Goal: Task Accomplishment & Management: Manage account settings

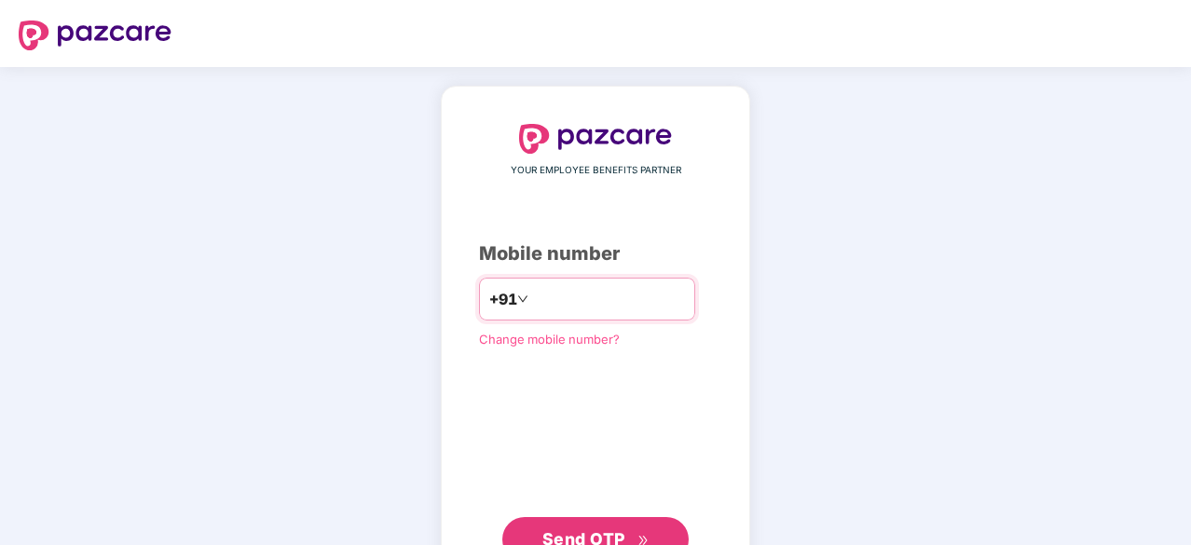
click at [545, 286] on input "number" at bounding box center [608, 299] width 153 height 30
type input "**********"
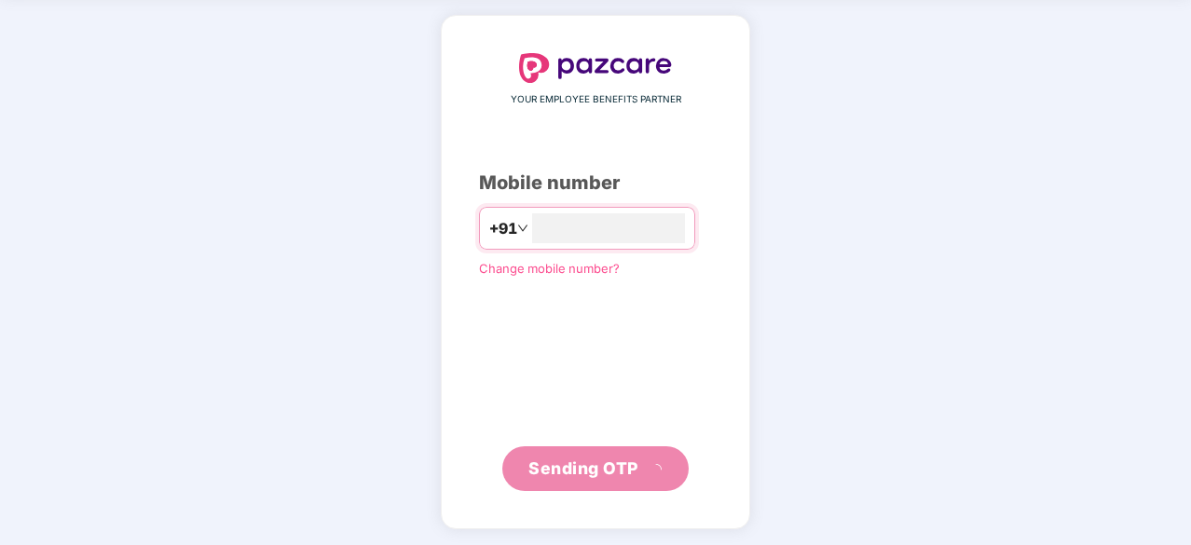
scroll to position [62, 0]
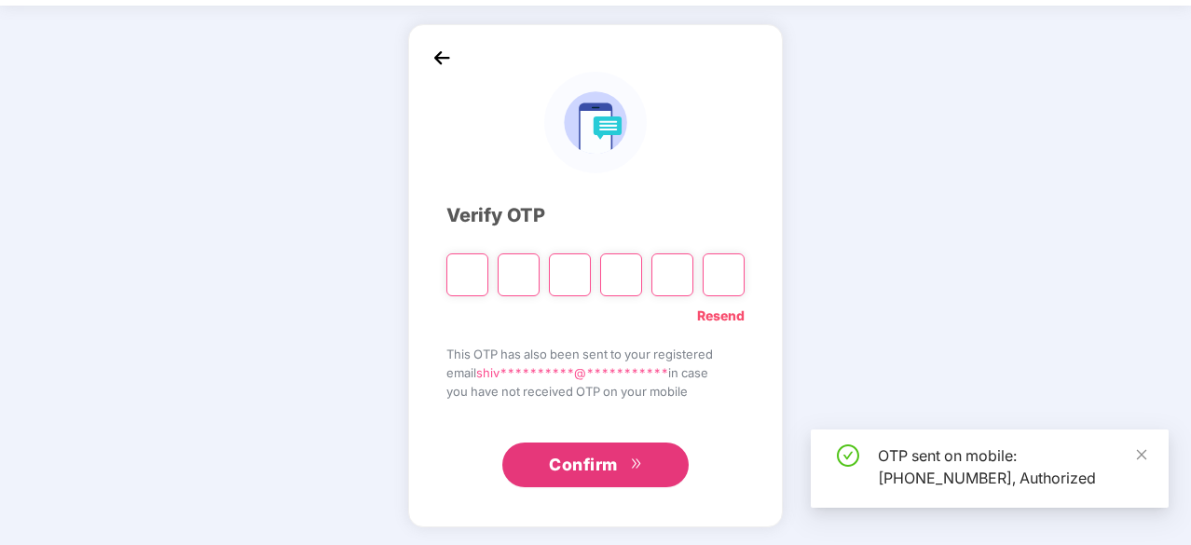
click at [476, 287] on input "Please enter verification code. Digit 1" at bounding box center [467, 275] width 42 height 43
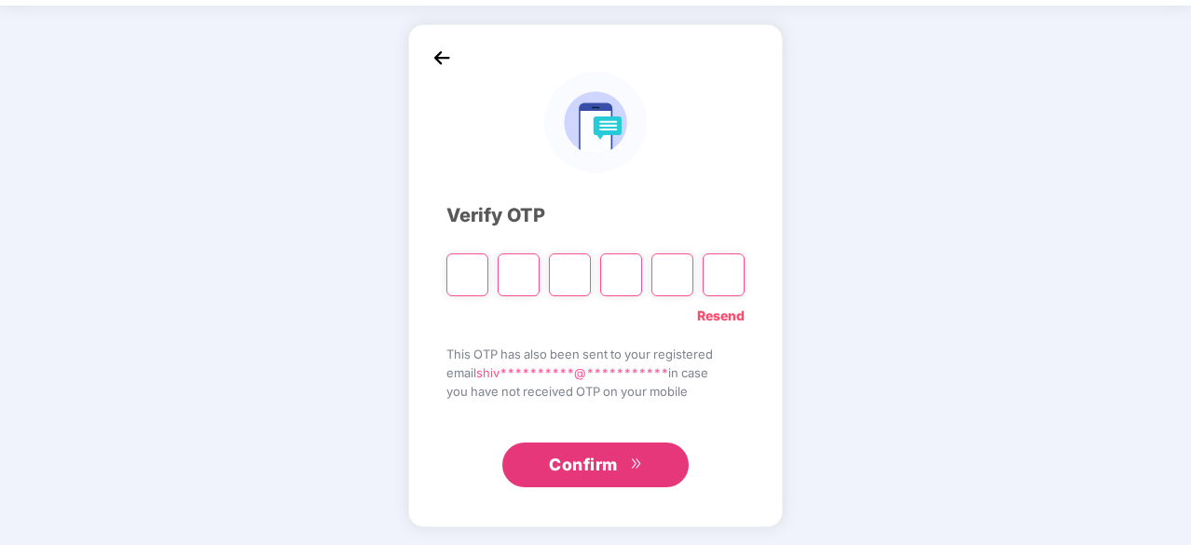
type input "*"
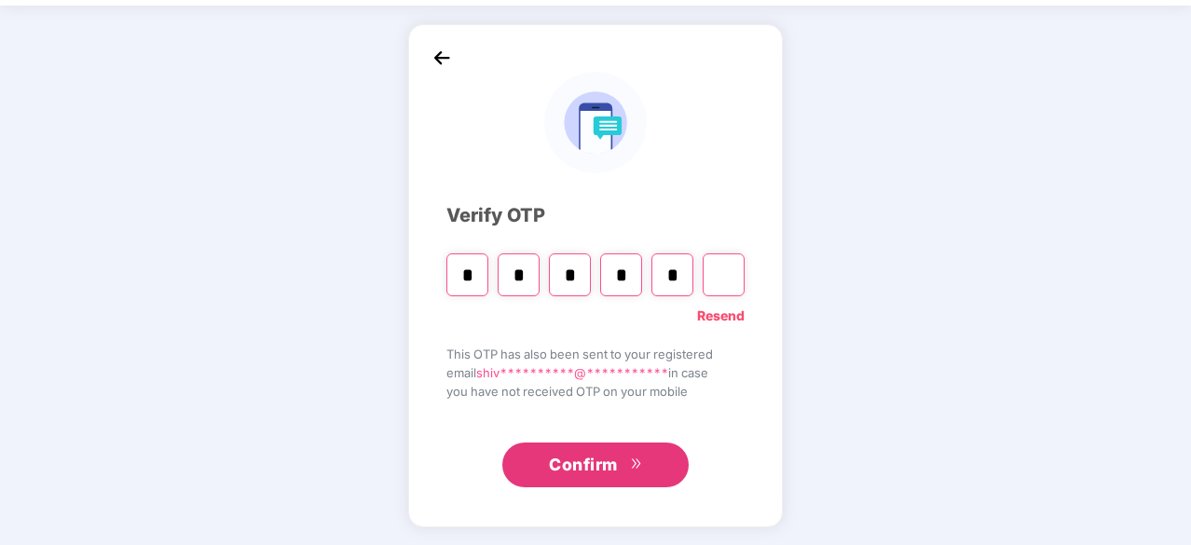
type input "*"
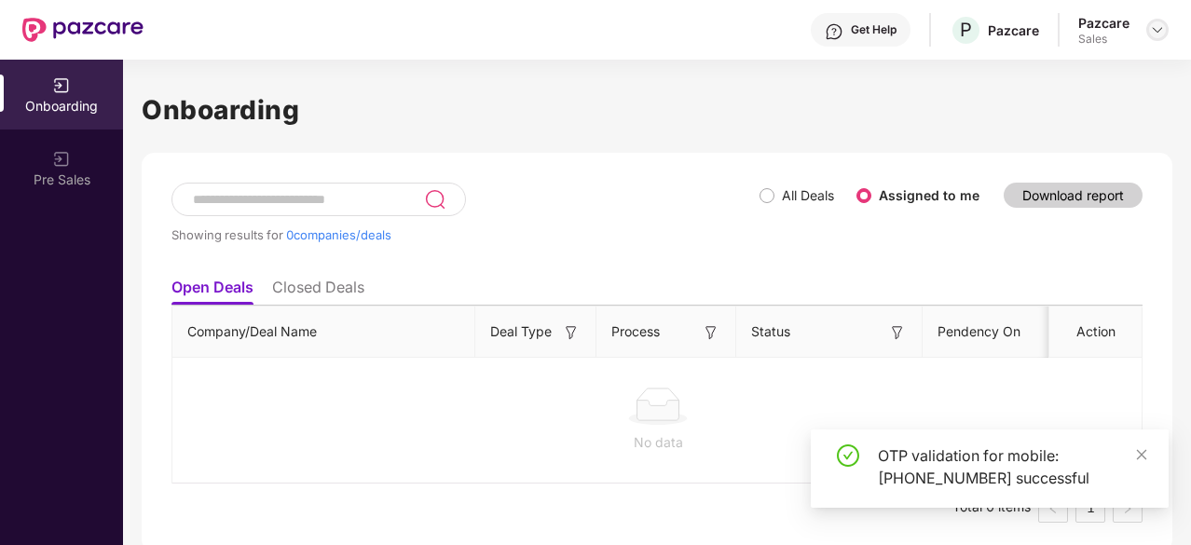
click at [1151, 27] on img at bounding box center [1157, 29] width 15 height 15
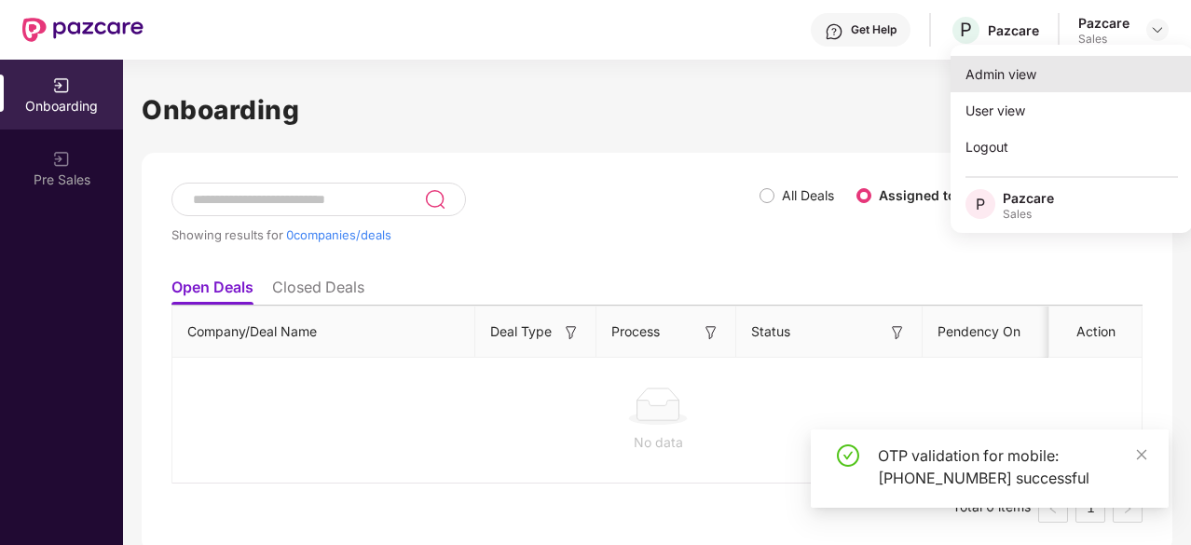
click at [1050, 61] on div "Admin view" at bounding box center [1072, 74] width 242 height 36
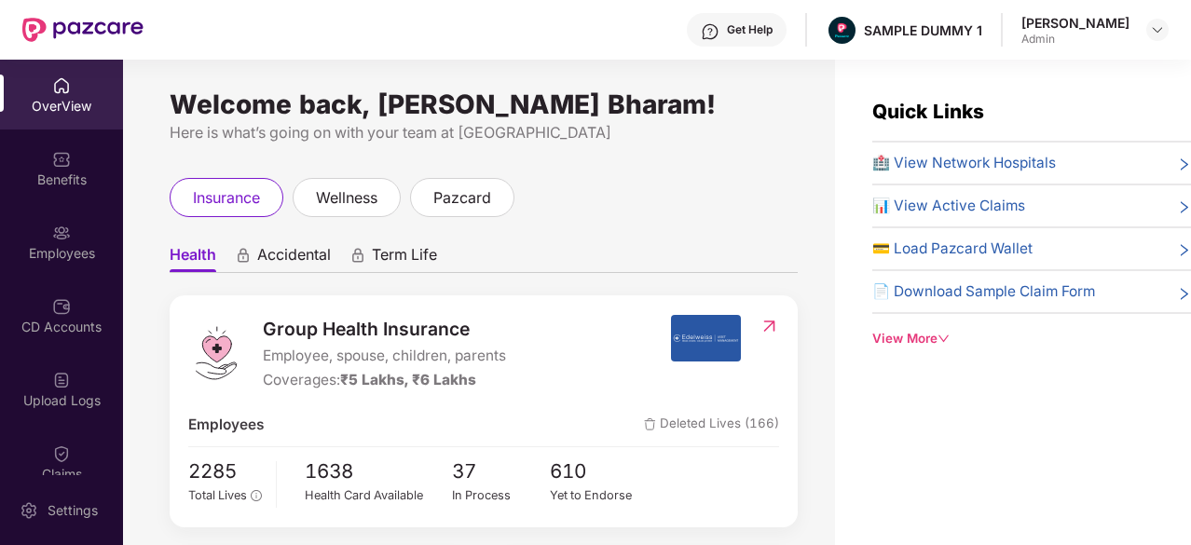
click at [300, 260] on span "Accidental" at bounding box center [294, 258] width 74 height 27
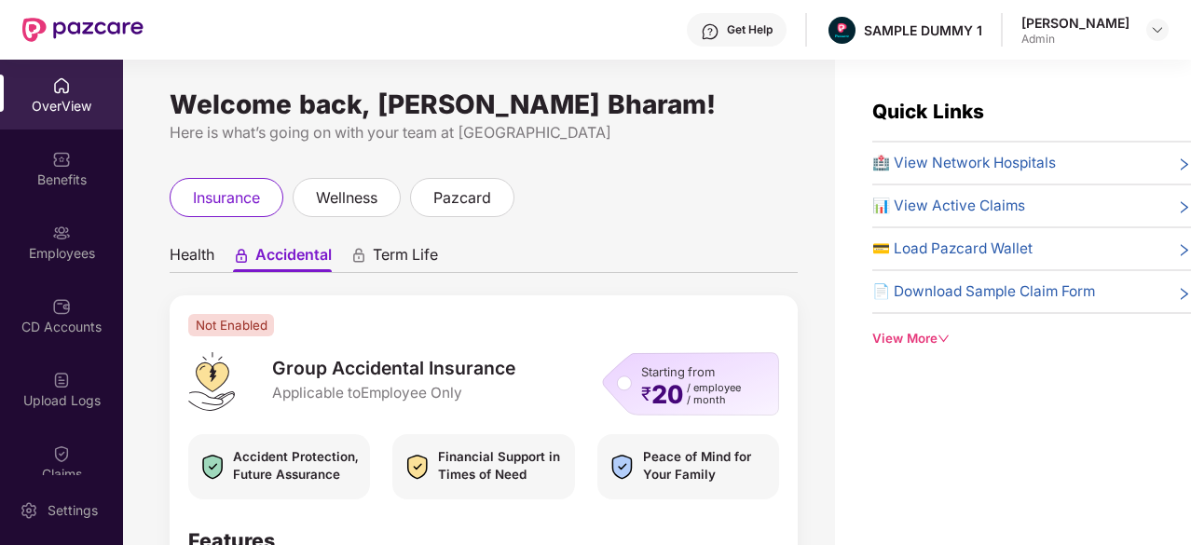
click at [391, 256] on span "Term Life" at bounding box center [405, 258] width 65 height 27
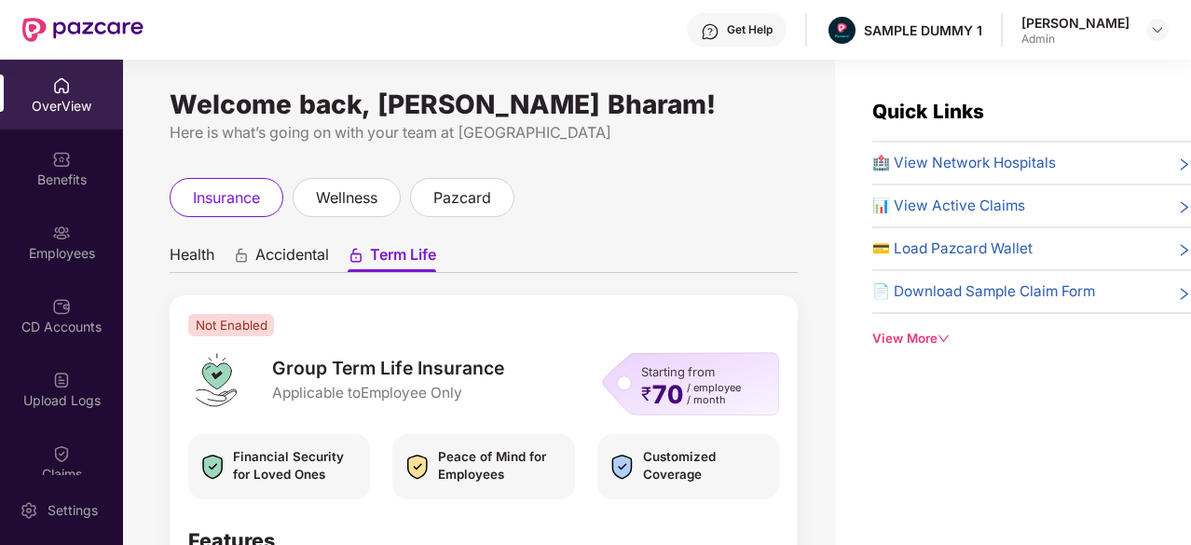
click at [193, 258] on span "Health" at bounding box center [192, 258] width 45 height 27
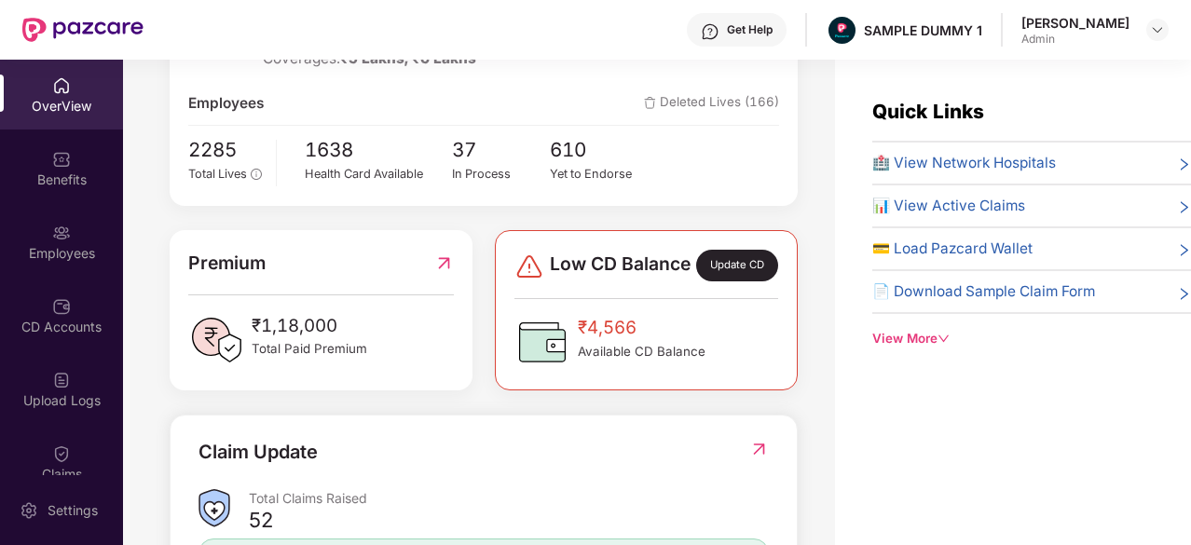
scroll to position [323, 0]
click at [752, 280] on div "Update CD" at bounding box center [737, 264] width 82 height 32
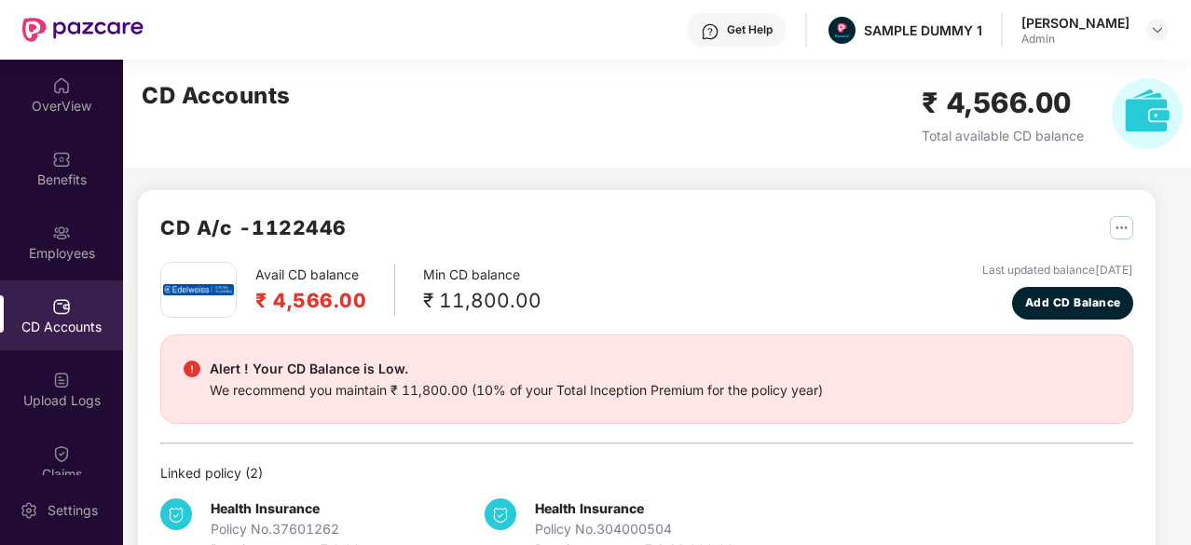
scroll to position [58, 0]
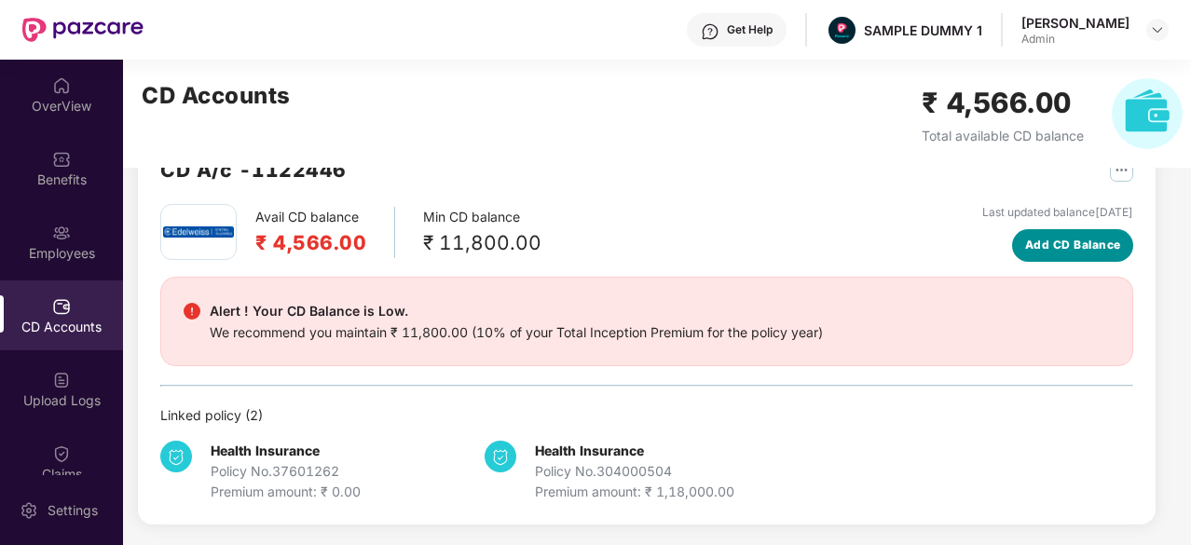
click at [1111, 245] on span "Add CD Balance" at bounding box center [1073, 246] width 96 height 18
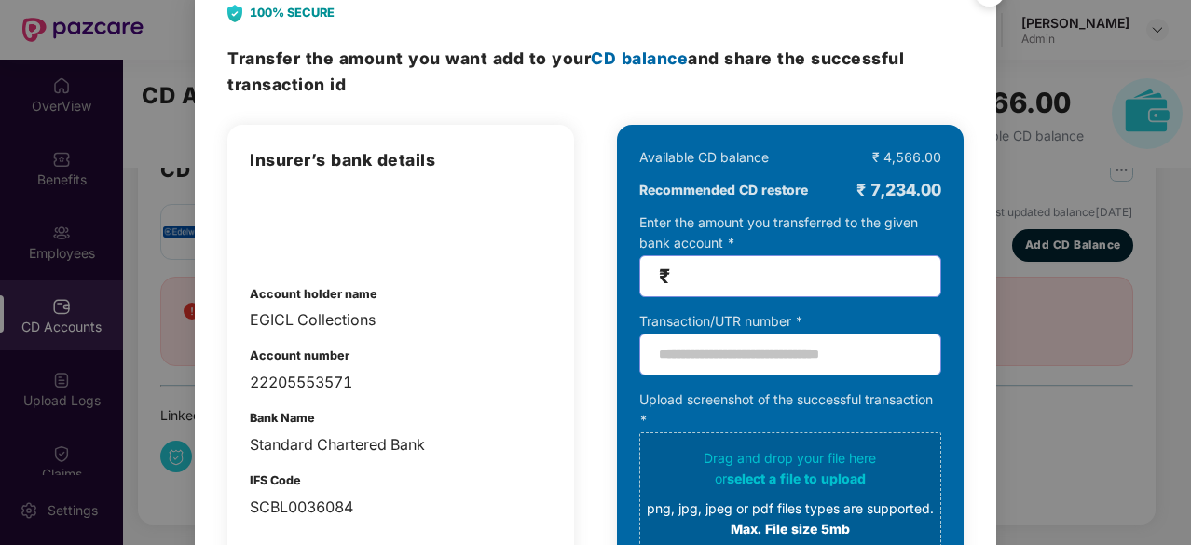
scroll to position [0, 0]
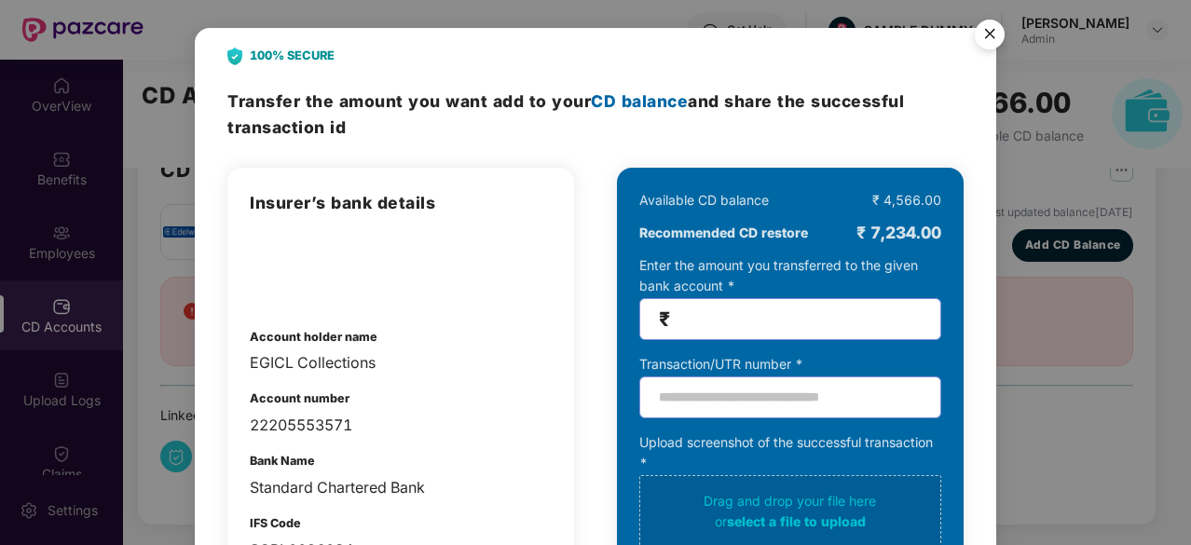
click at [1003, 33] on img "Close" at bounding box center [990, 37] width 52 height 52
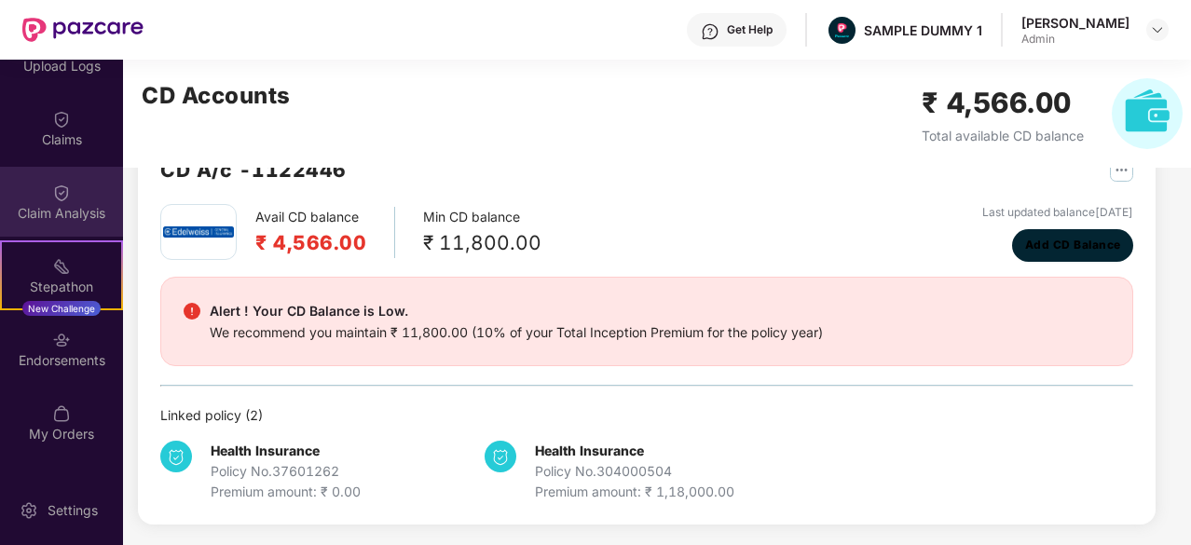
scroll to position [336, 0]
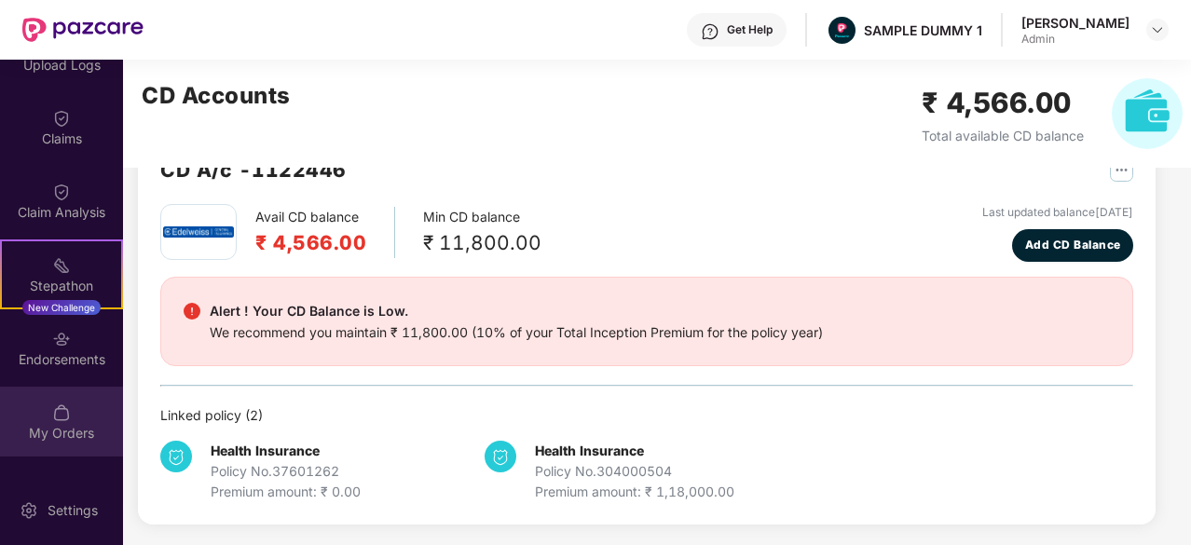
click at [55, 414] on img at bounding box center [61, 413] width 19 height 19
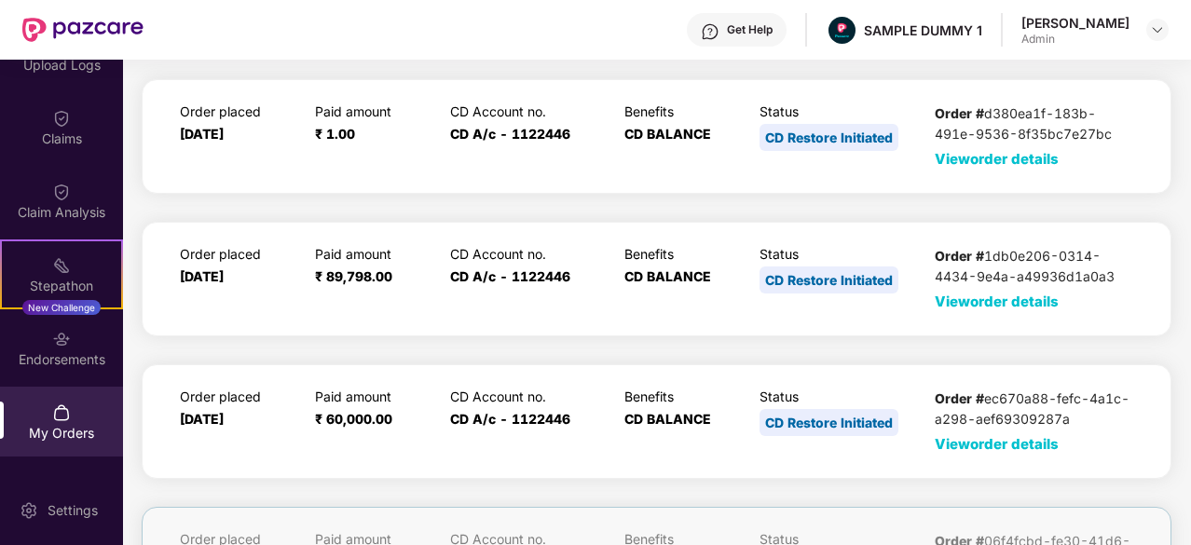
click at [962, 152] on span "View order details" at bounding box center [997, 159] width 124 height 18
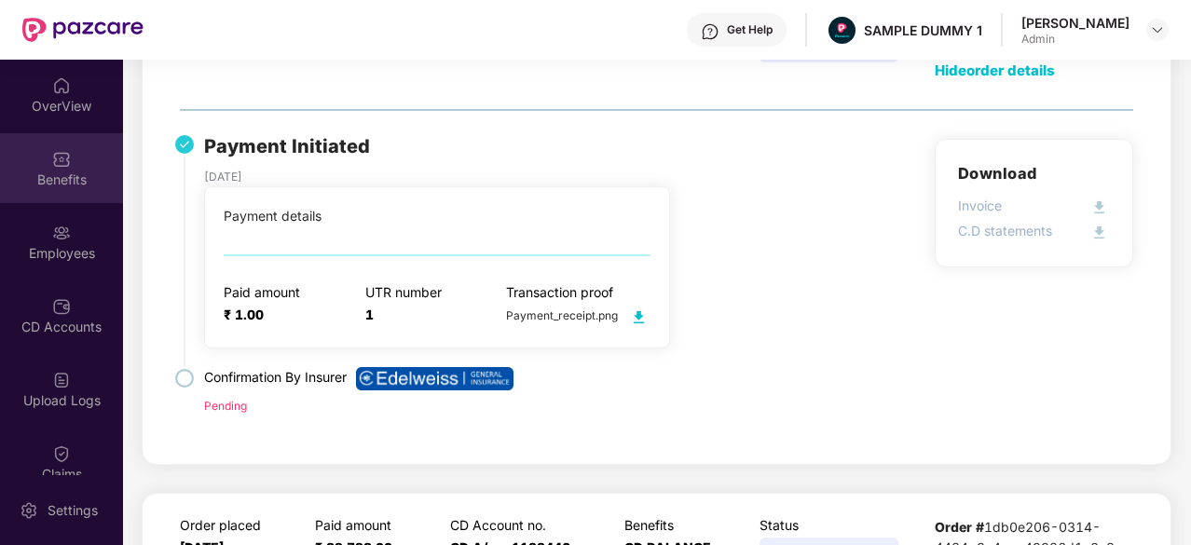
click at [59, 158] on img at bounding box center [61, 159] width 19 height 19
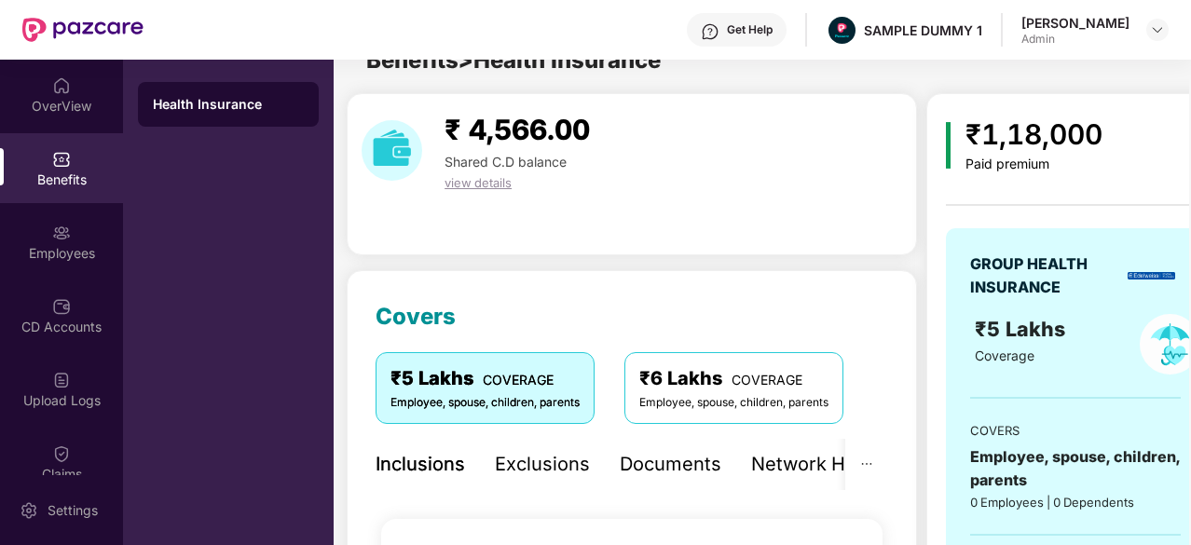
scroll to position [146, 0]
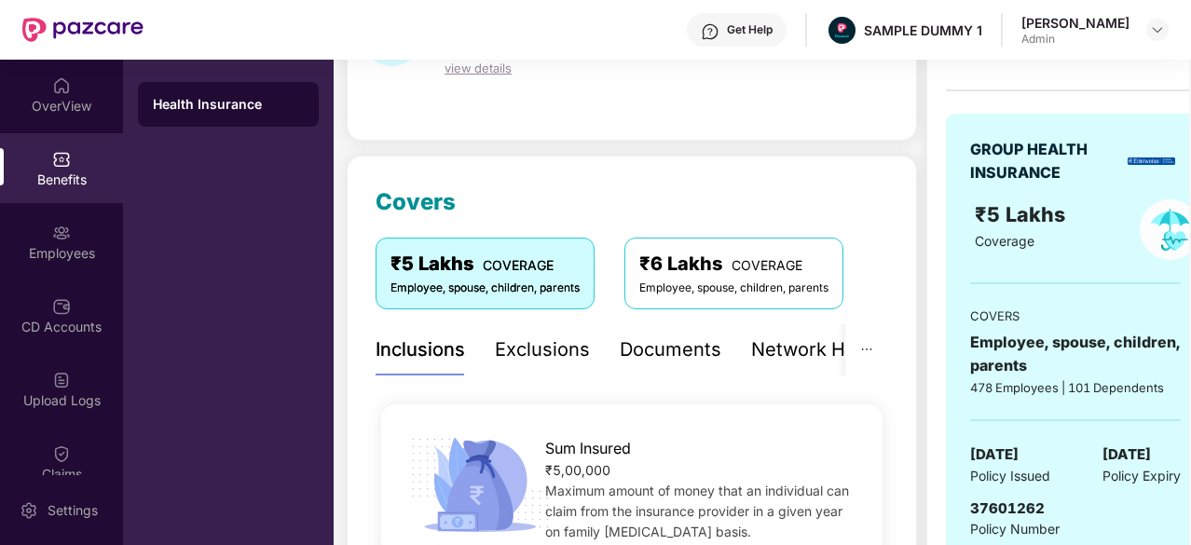
click at [510, 367] on div "Exclusions" at bounding box center [542, 349] width 95 height 51
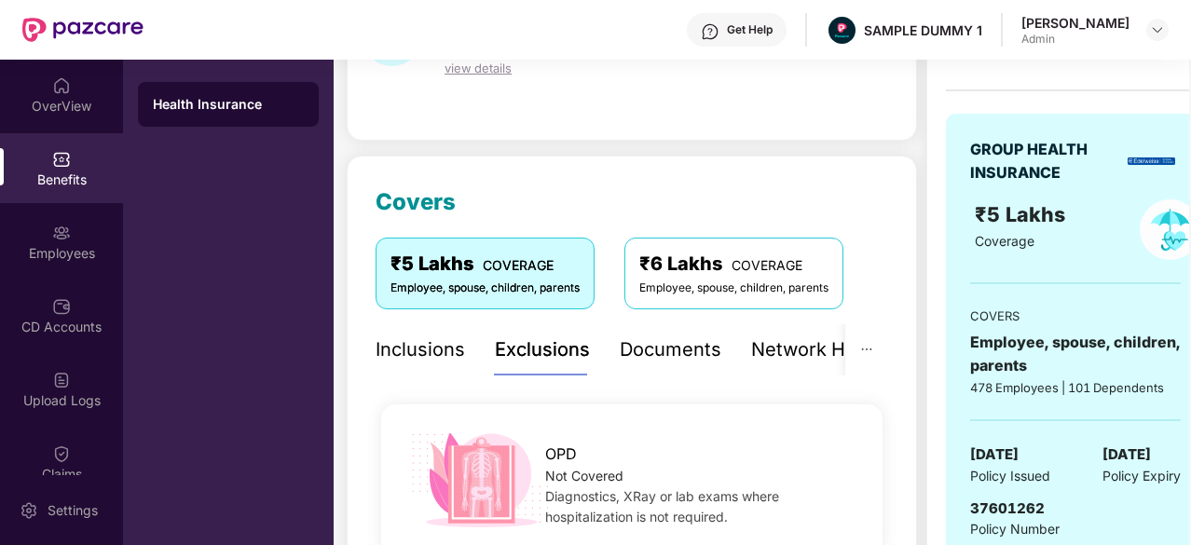
click at [647, 345] on div "Documents" at bounding box center [671, 350] width 102 height 29
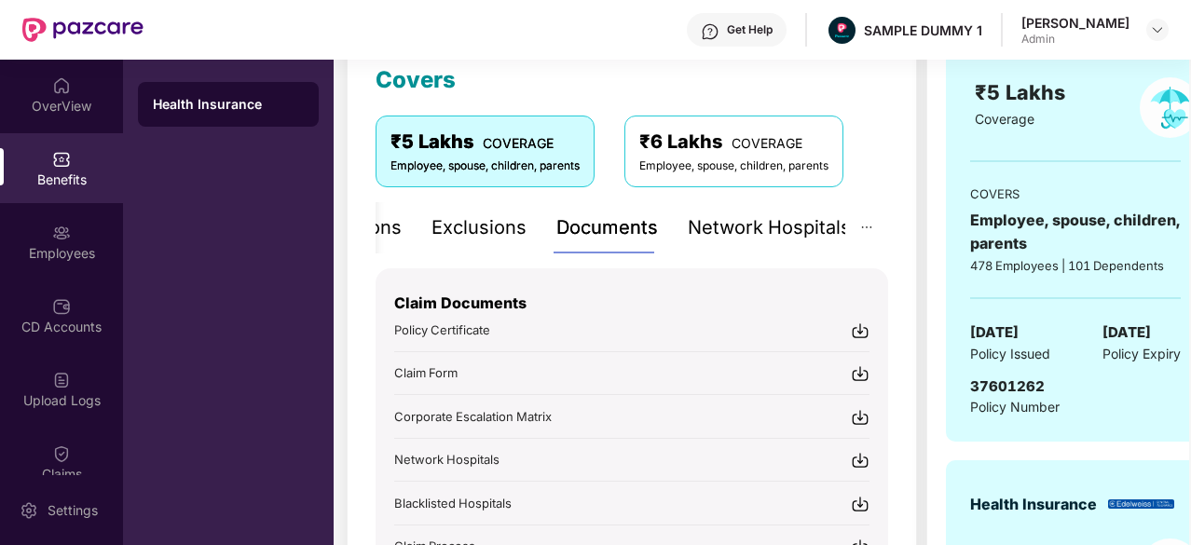
scroll to position [269, 0]
click at [768, 227] on div "Network Hospitals" at bounding box center [769, 227] width 163 height 29
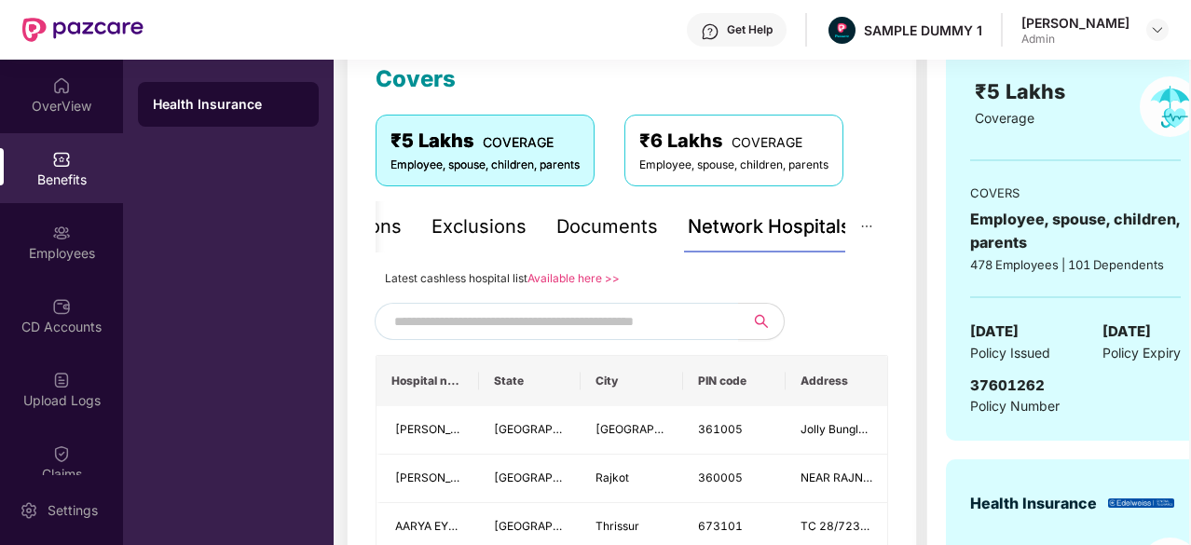
click at [598, 322] on input "text" at bounding box center [553, 322] width 319 height 28
click at [567, 336] on input "text" at bounding box center [553, 322] width 319 height 28
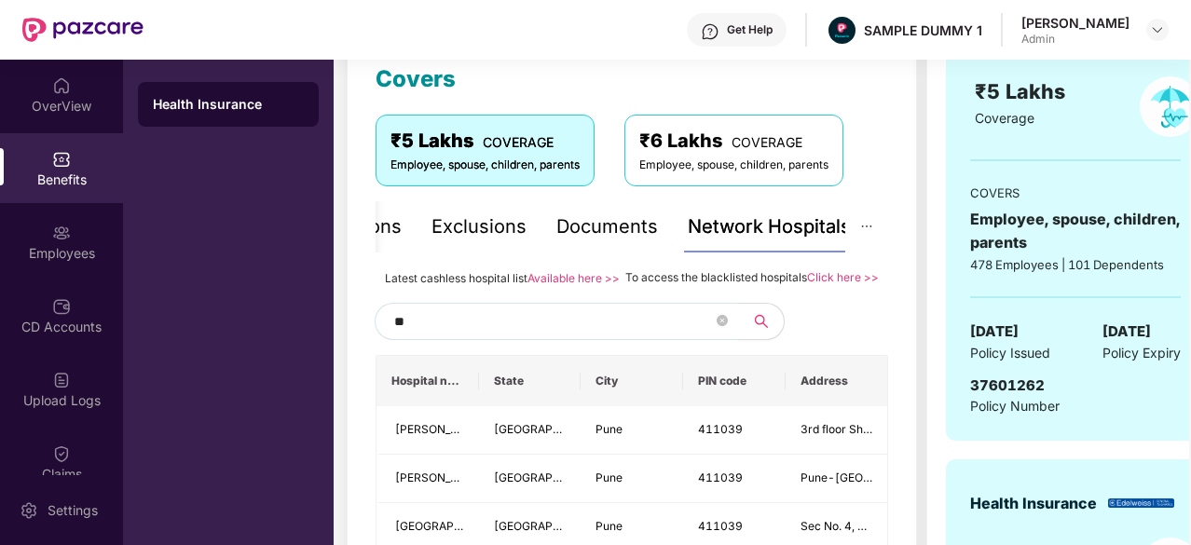
type input "*"
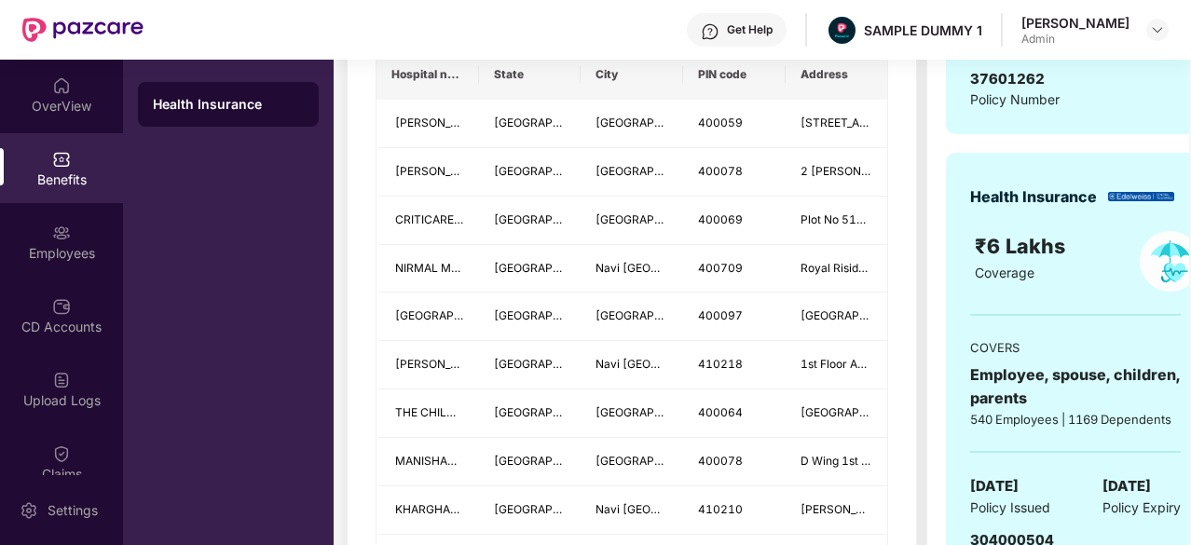
scroll to position [577, 0]
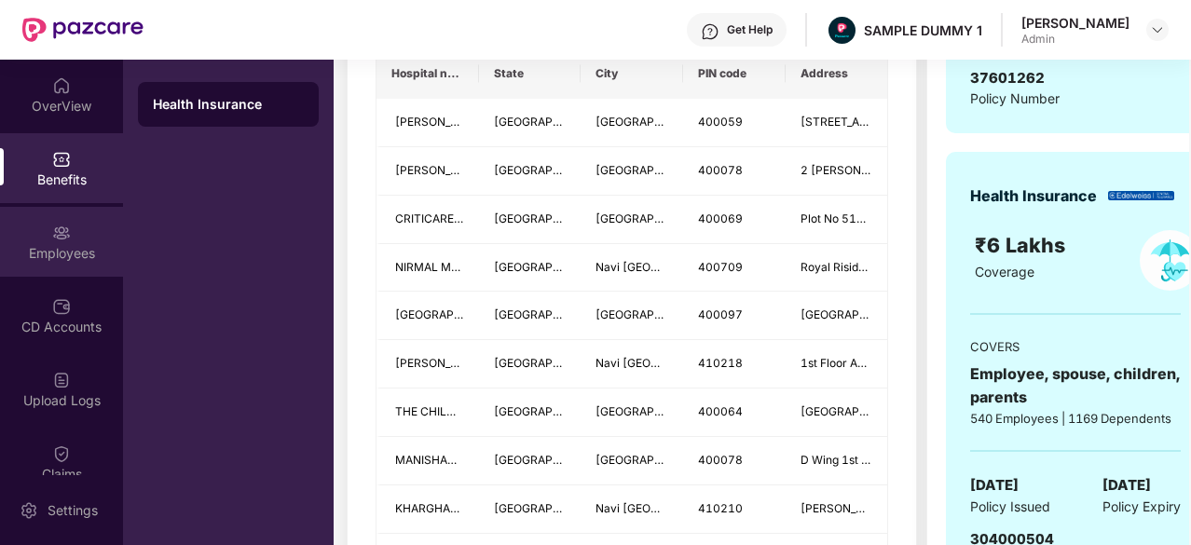
type input "******"
click at [67, 233] on div "Employees" at bounding box center [61, 242] width 123 height 70
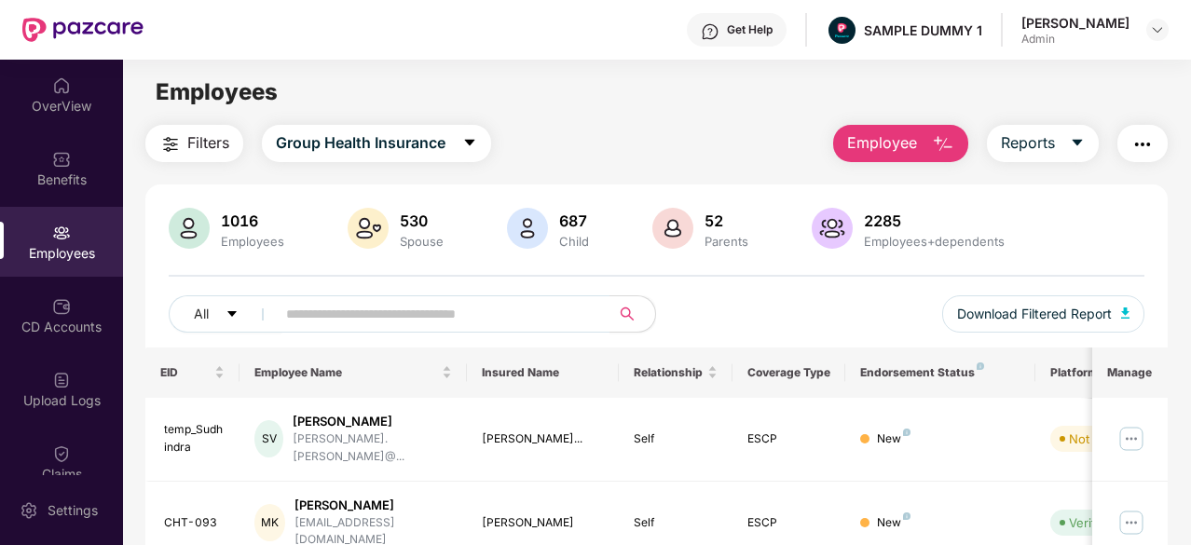
click at [920, 137] on button "Employee" at bounding box center [900, 143] width 135 height 37
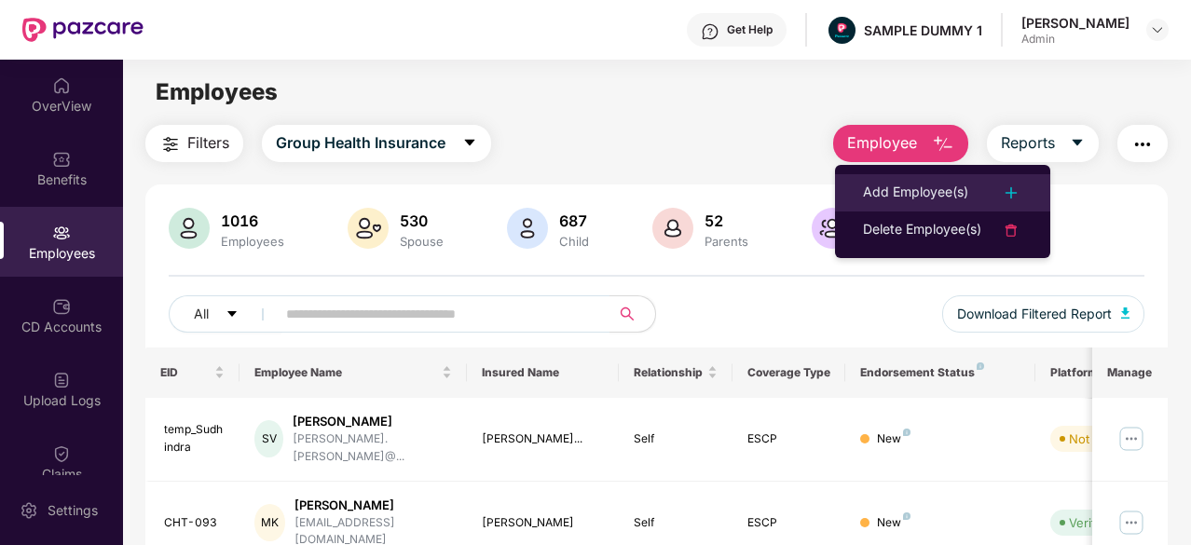
click at [925, 189] on div "Add Employee(s)" at bounding box center [915, 193] width 105 height 22
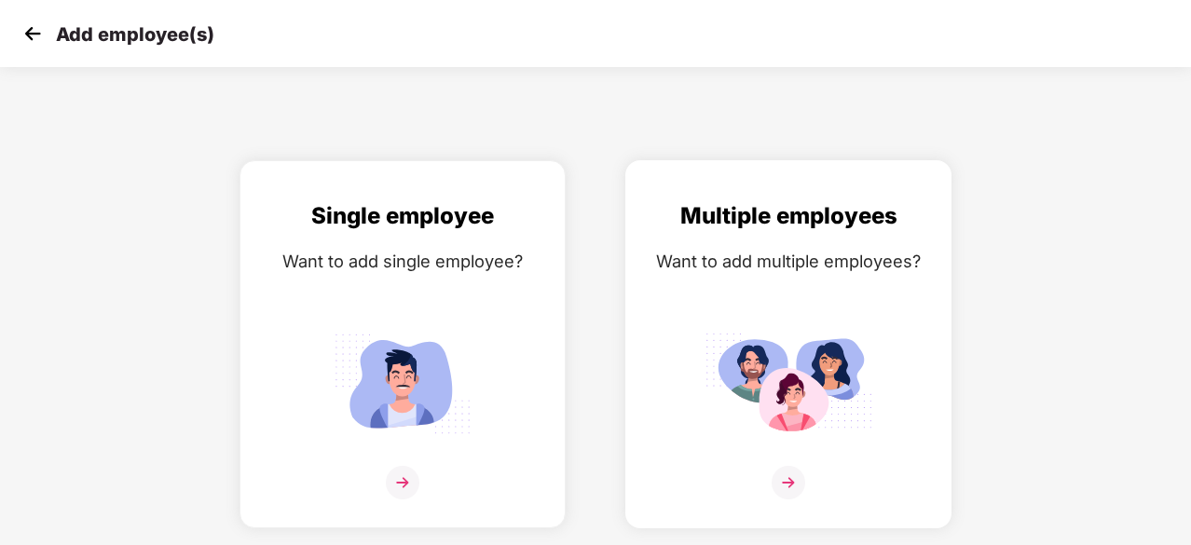
click at [789, 469] on img at bounding box center [789, 483] width 34 height 34
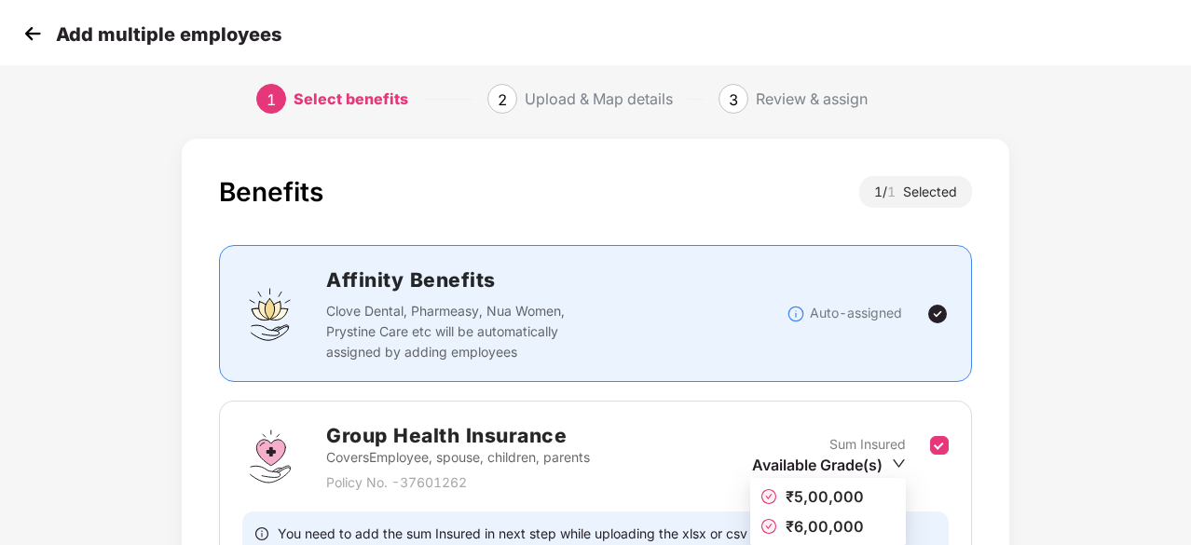
scroll to position [204, 0]
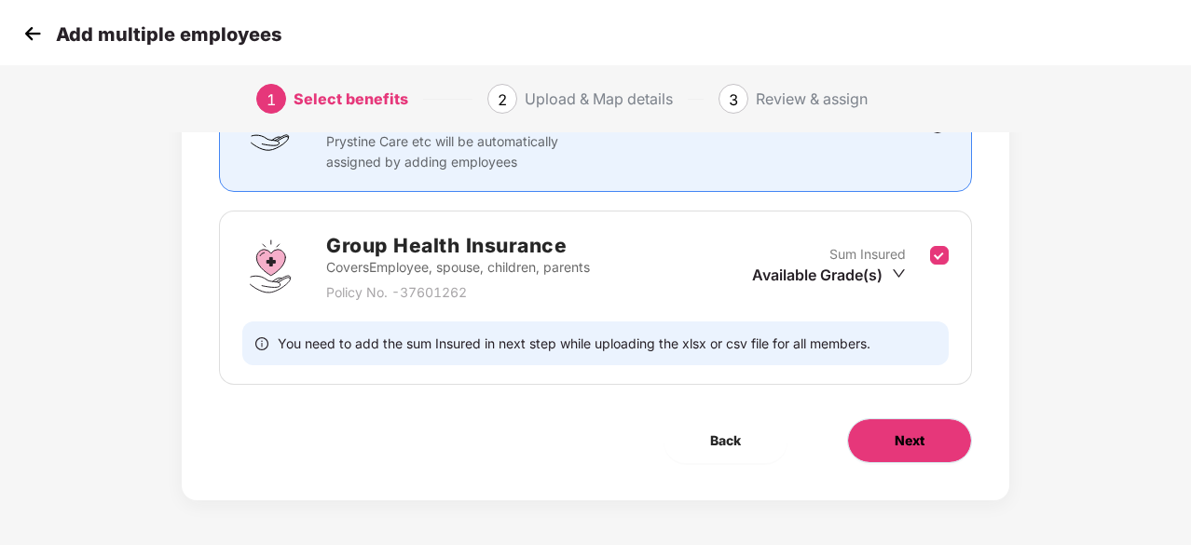
click at [885, 431] on button "Next" at bounding box center [909, 441] width 125 height 45
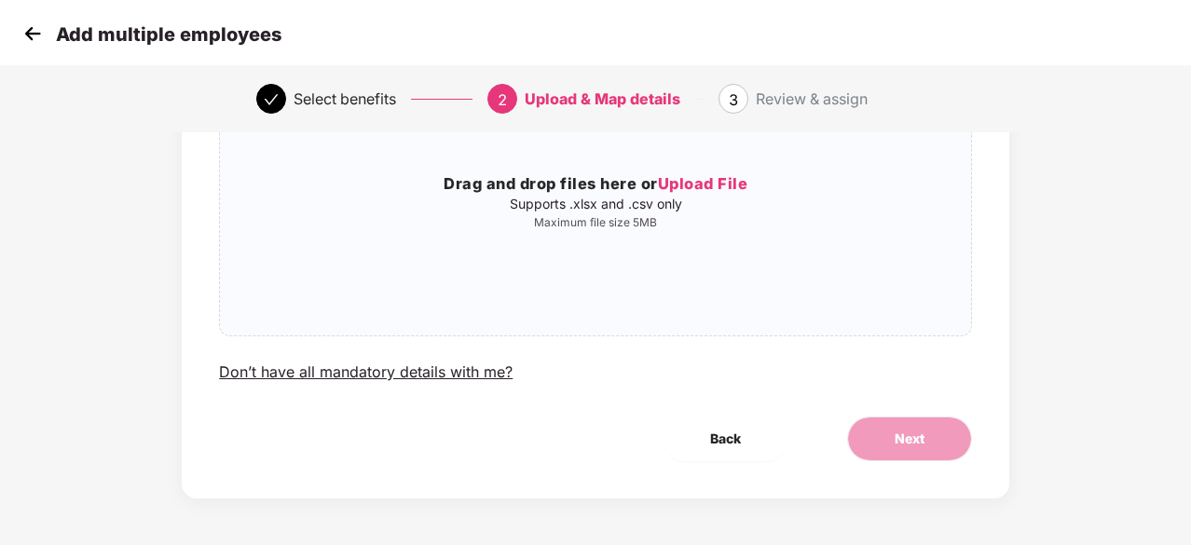
scroll to position [0, 0]
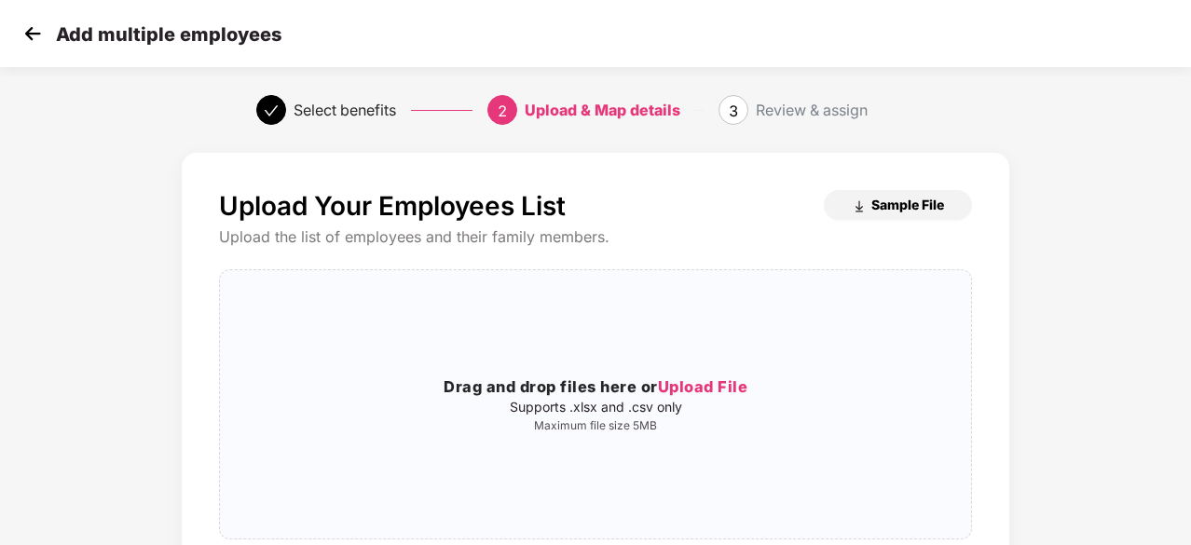
click at [903, 199] on span "Sample File" at bounding box center [908, 205] width 73 height 18
click at [28, 36] on img at bounding box center [33, 34] width 28 height 28
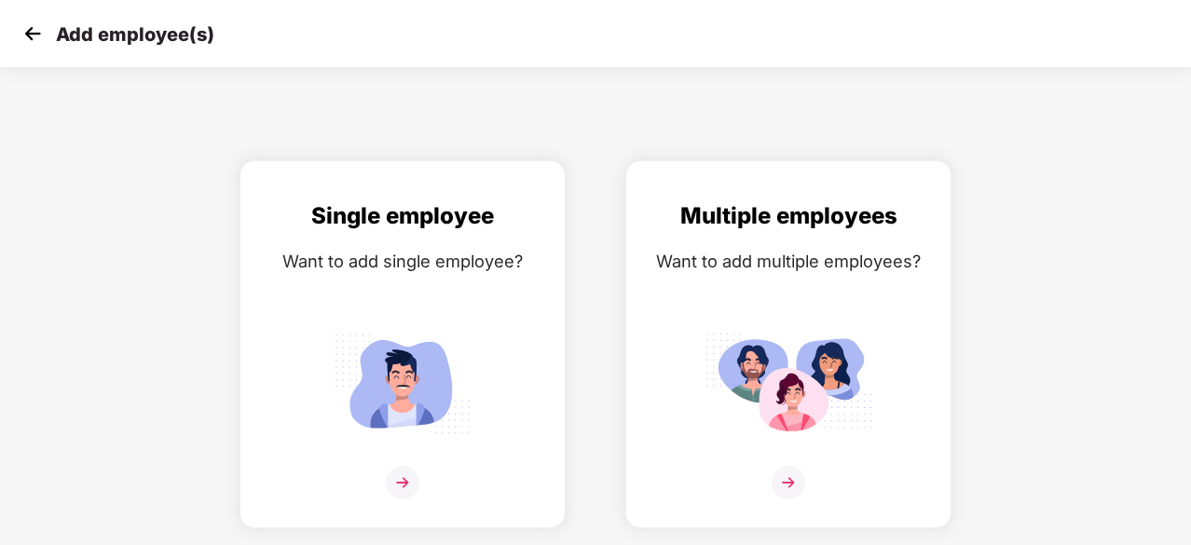
click at [28, 36] on img at bounding box center [33, 34] width 28 height 28
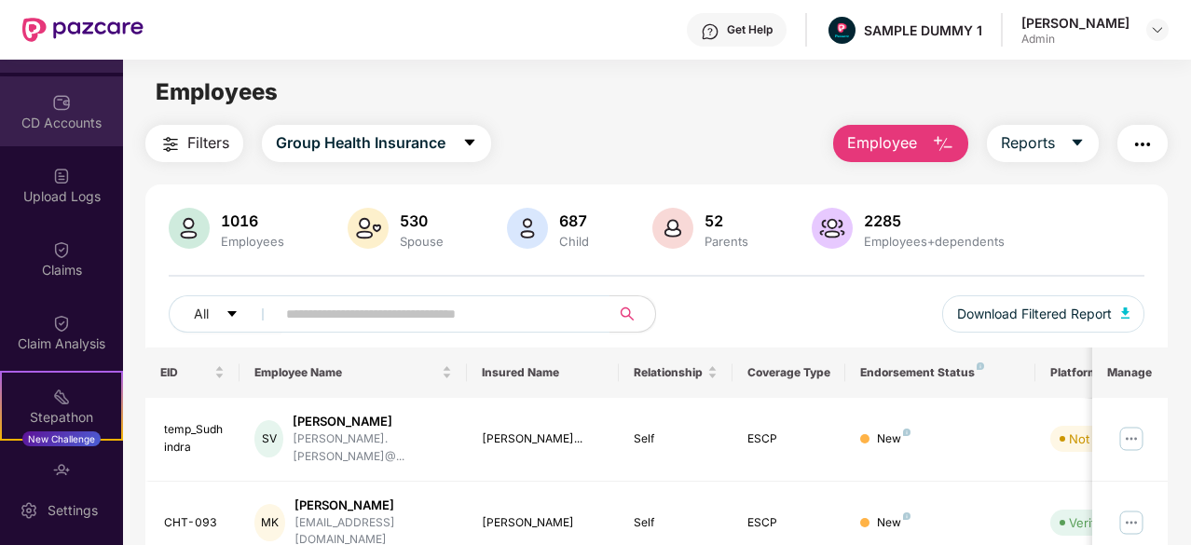
scroll to position [240, 0]
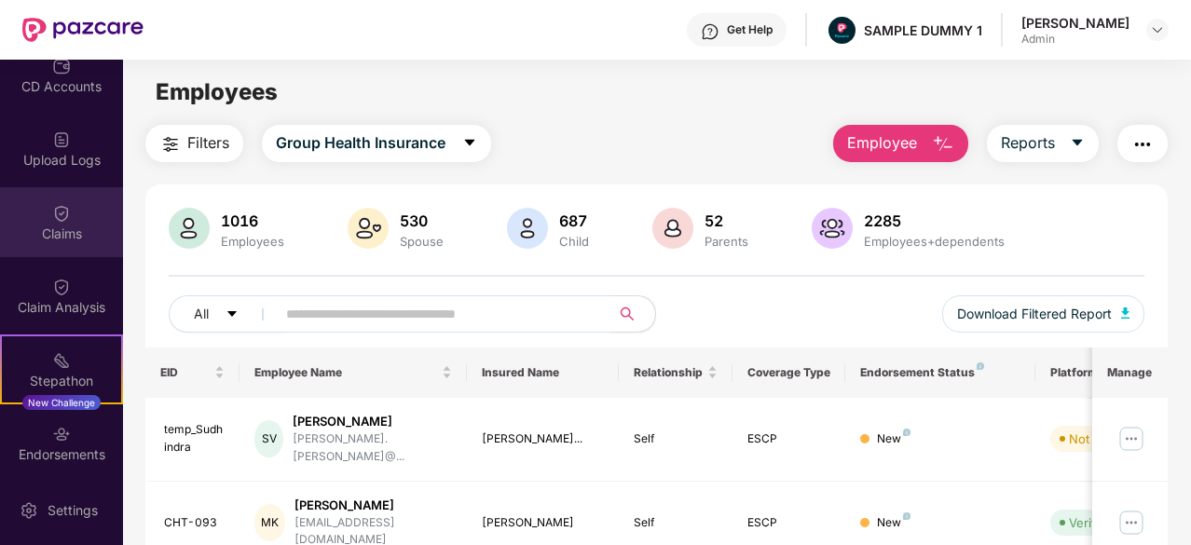
drag, startPoint x: 52, startPoint y: 297, endPoint x: 68, endPoint y: 210, distance: 89.0
click at [68, 210] on div "Claims" at bounding box center [61, 222] width 123 height 70
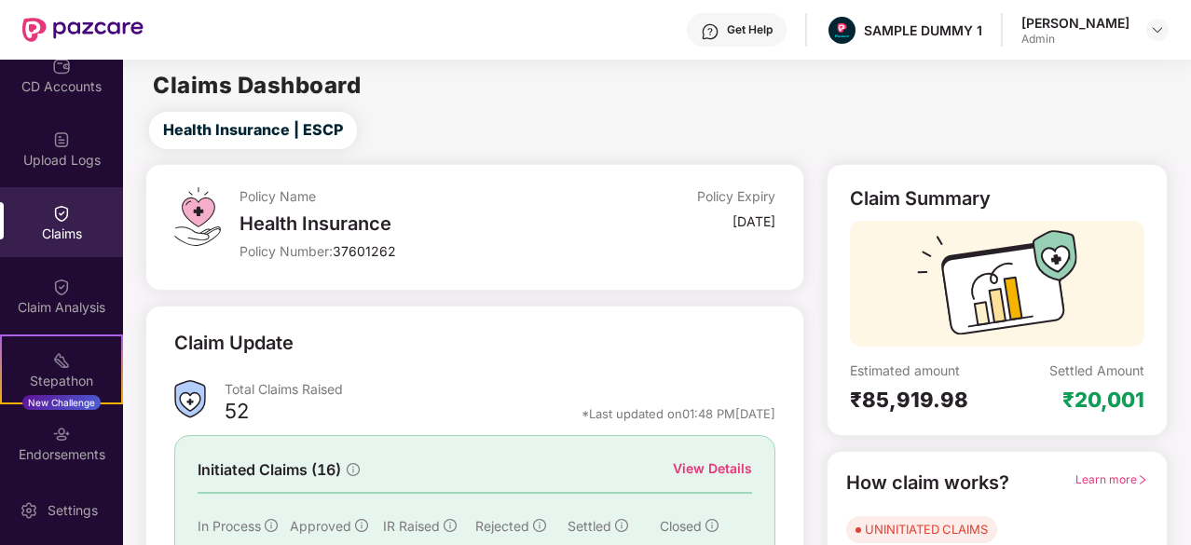
scroll to position [183, 0]
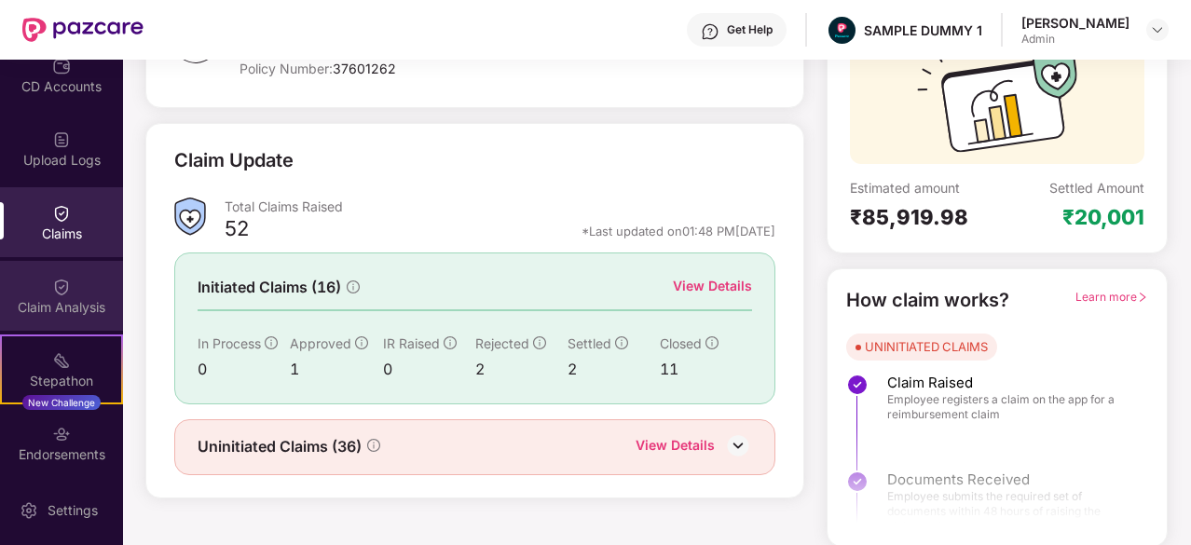
click at [13, 302] on div "Claim Analysis" at bounding box center [61, 307] width 123 height 19
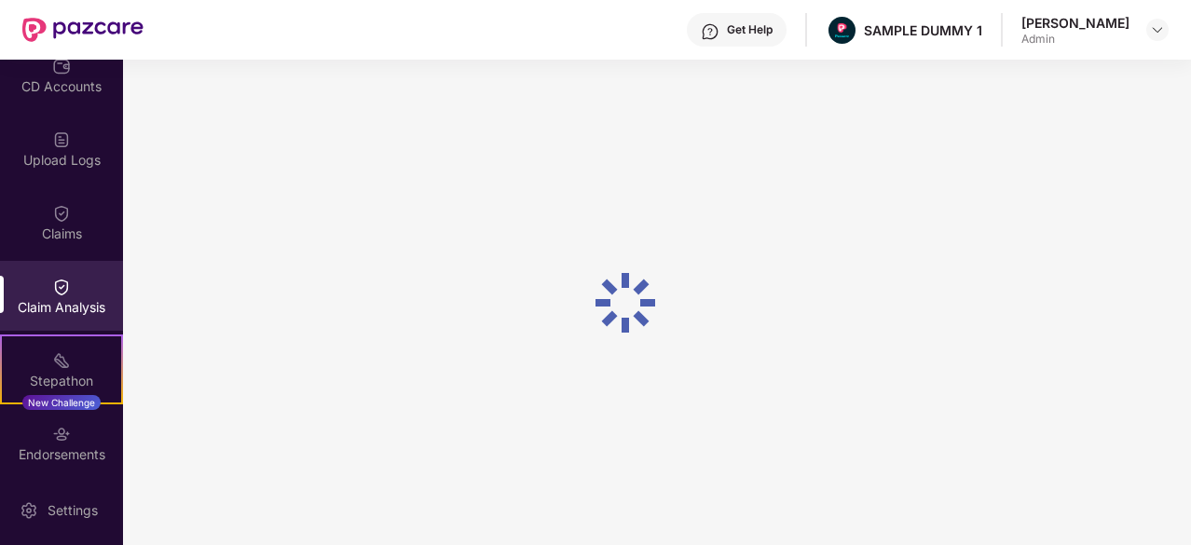
scroll to position [0, 0]
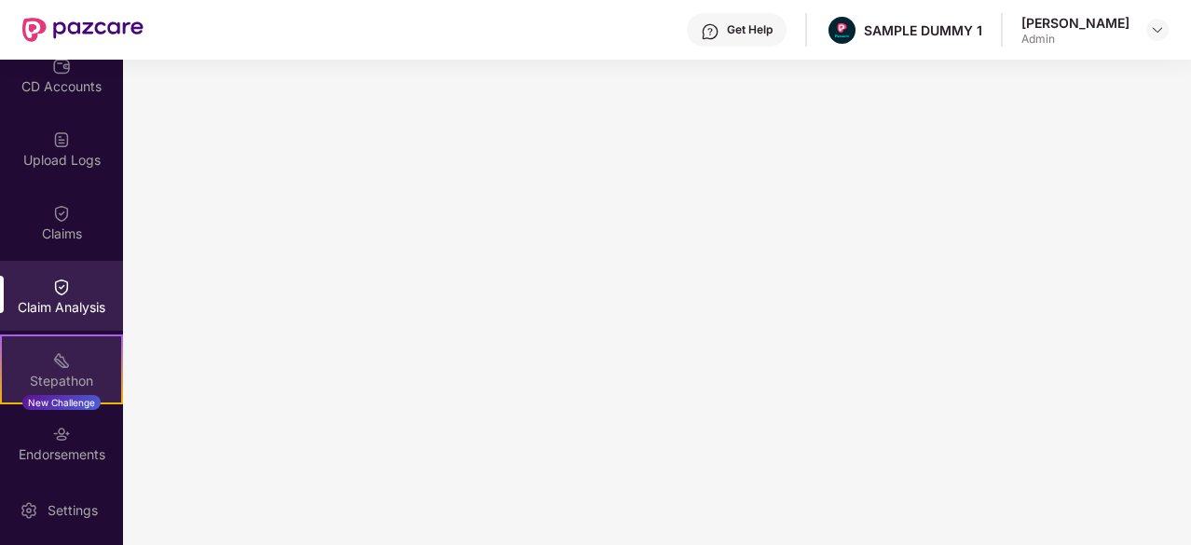
click at [54, 379] on div "Stepathon" at bounding box center [61, 381] width 119 height 19
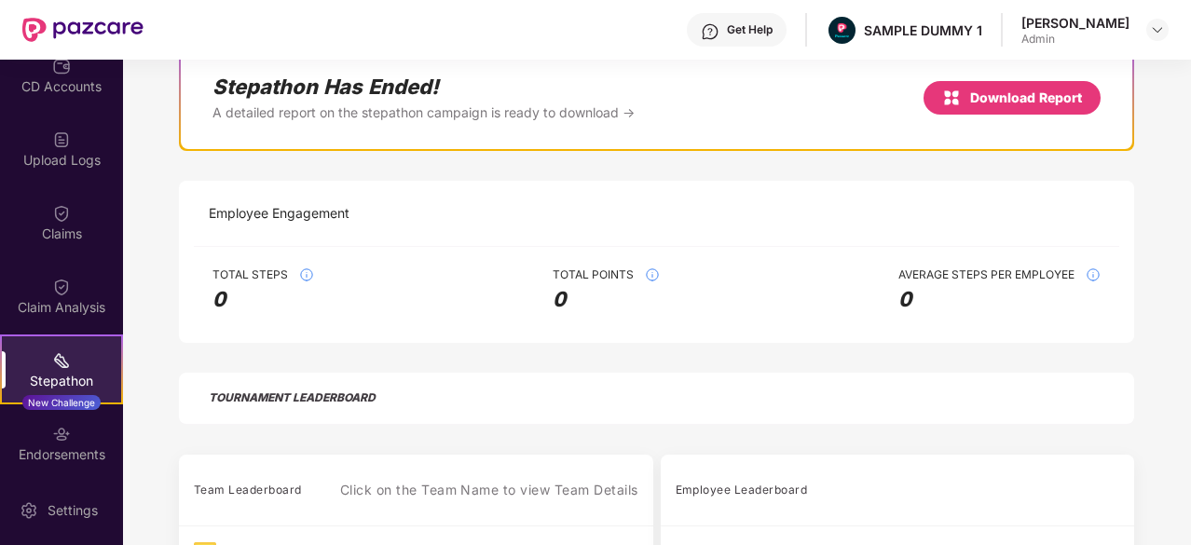
scroll to position [303, 0]
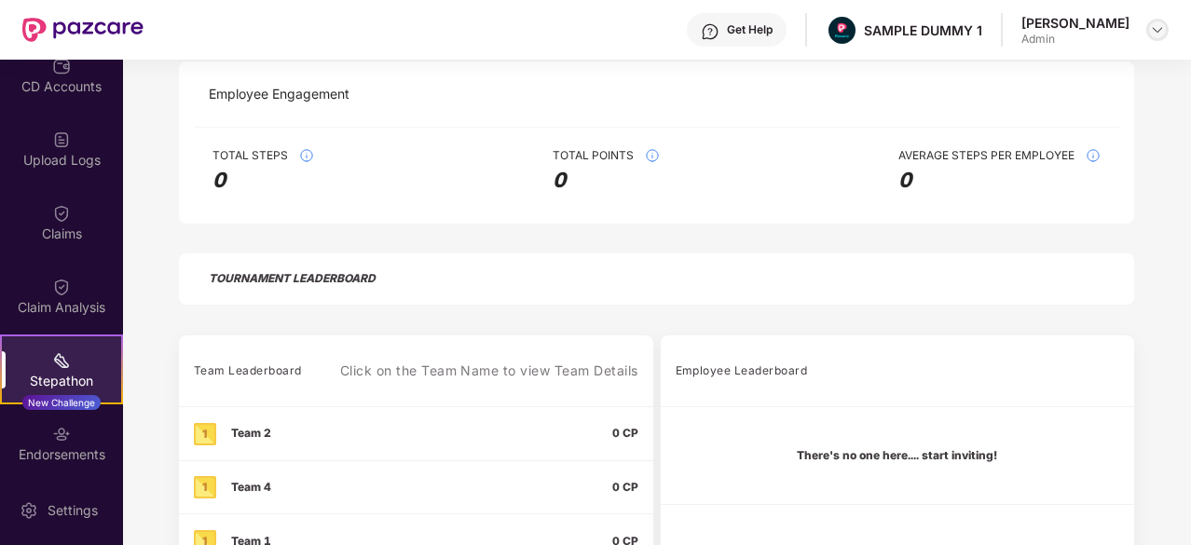
click at [1160, 31] on img at bounding box center [1157, 29] width 15 height 15
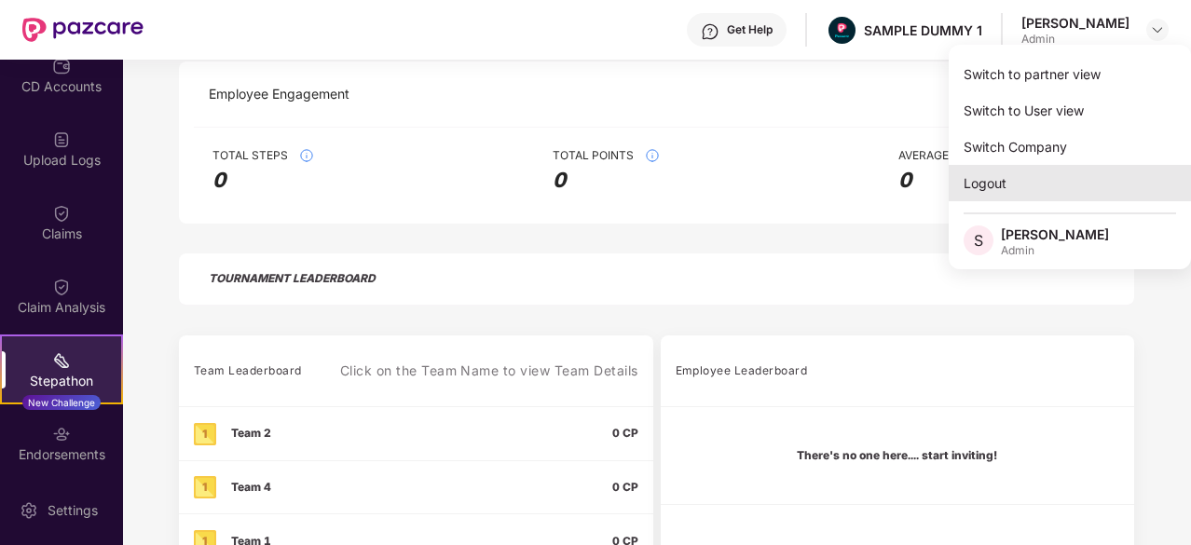
click at [1047, 174] on div "Logout" at bounding box center [1070, 183] width 242 height 36
